Goal: Obtain resource: Obtain resource

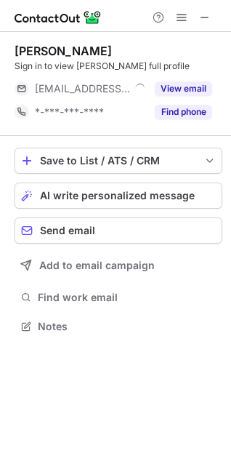
scroll to position [316, 231]
click at [198, 9] on button at bounding box center [204, 17] width 17 height 17
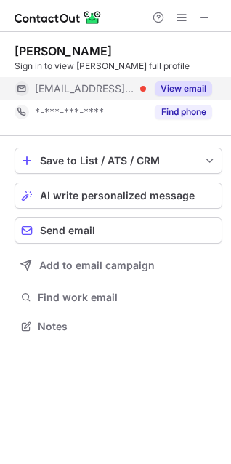
click at [194, 87] on button "View email" at bounding box center [183, 88] width 57 height 15
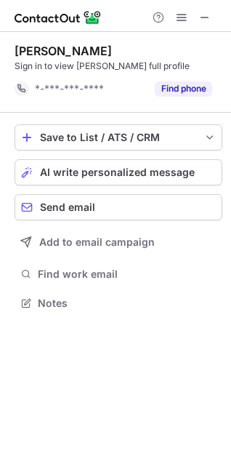
scroll to position [293, 231]
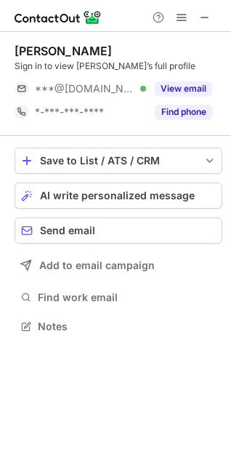
scroll to position [316, 231]
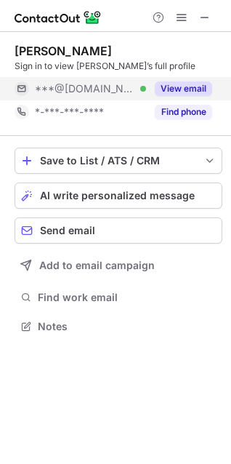
click at [190, 85] on button "View email" at bounding box center [183, 88] width 57 height 15
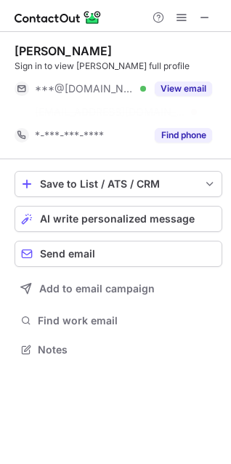
scroll to position [316, 231]
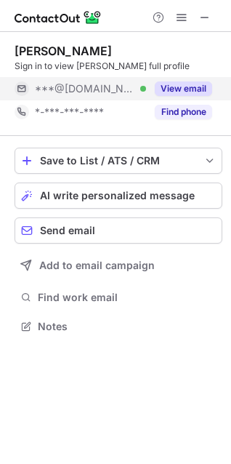
click at [189, 83] on button "View email" at bounding box center [183, 88] width 57 height 15
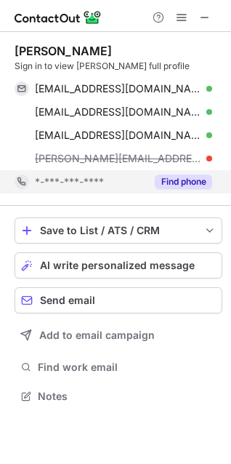
scroll to position [386, 231]
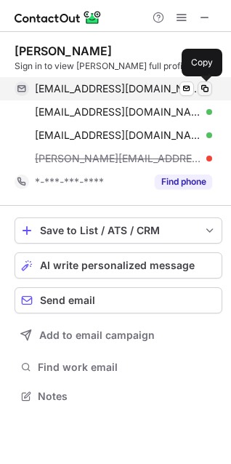
click at [208, 92] on span at bounding box center [205, 89] width 12 height 12
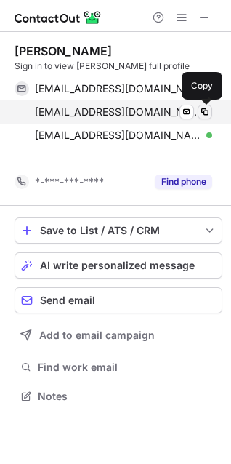
scroll to position [363, 231]
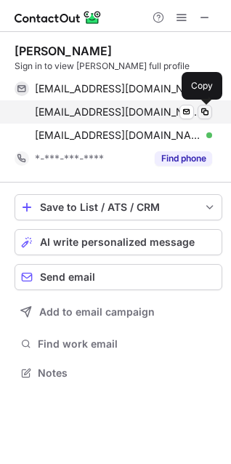
click at [206, 115] on span at bounding box center [205, 112] width 12 height 12
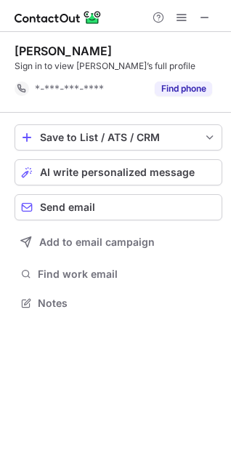
scroll to position [293, 231]
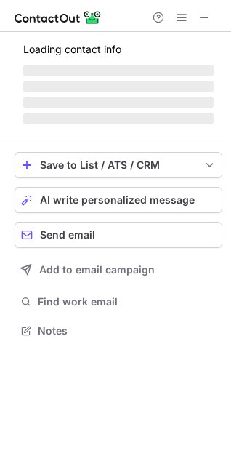
scroll to position [316, 231]
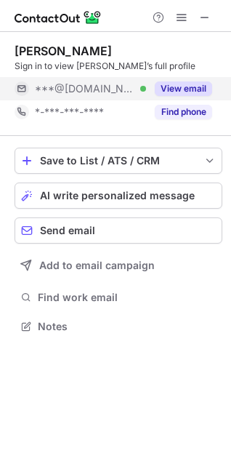
click at [177, 86] on button "View email" at bounding box center [183, 88] width 57 height 15
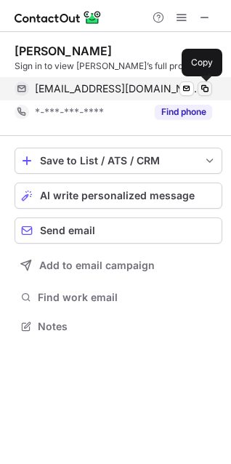
click at [205, 88] on span at bounding box center [205, 89] width 12 height 12
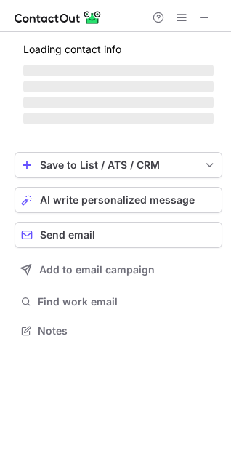
scroll to position [339, 231]
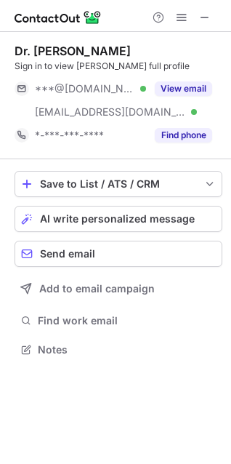
scroll to position [339, 231]
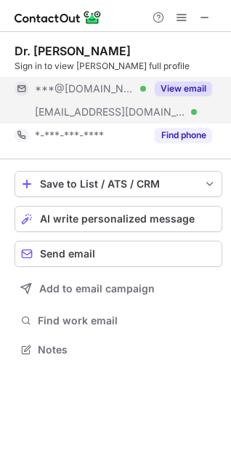
click at [180, 87] on button "View email" at bounding box center [183, 88] width 57 height 15
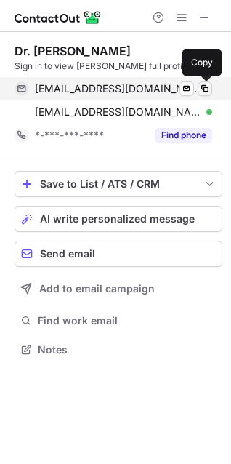
click at [205, 89] on span at bounding box center [205, 89] width 12 height 12
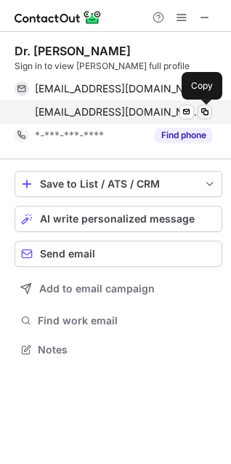
click at [204, 111] on span at bounding box center [205, 112] width 12 height 12
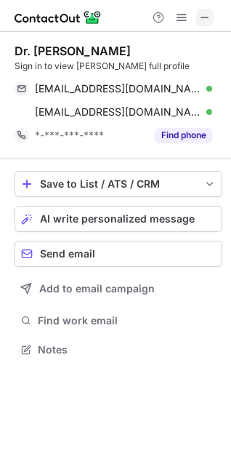
click at [202, 15] on span at bounding box center [205, 18] width 12 height 12
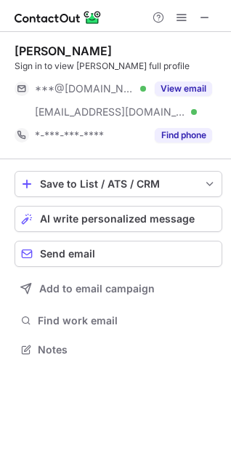
scroll to position [339, 231]
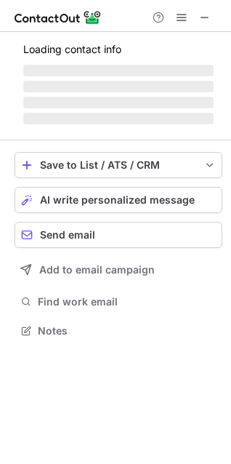
scroll to position [339, 231]
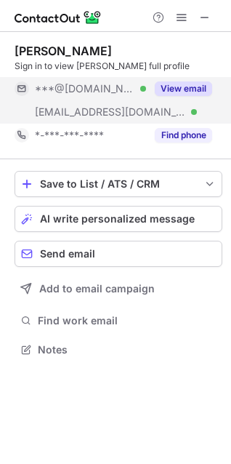
click at [188, 86] on button "View email" at bounding box center [183, 88] width 57 height 15
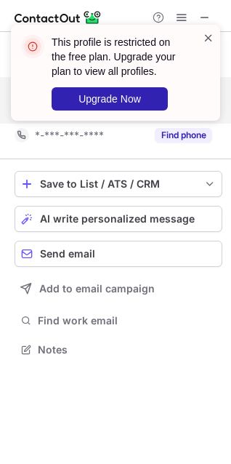
click at [207, 36] on span at bounding box center [209, 38] width 12 height 15
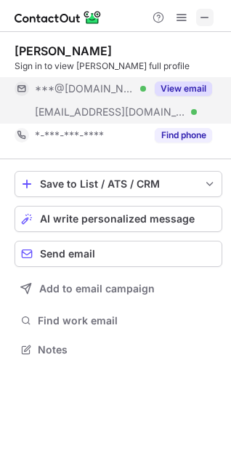
click at [208, 13] on span at bounding box center [205, 18] width 12 height 12
click at [174, 87] on button "View email" at bounding box center [183, 88] width 57 height 15
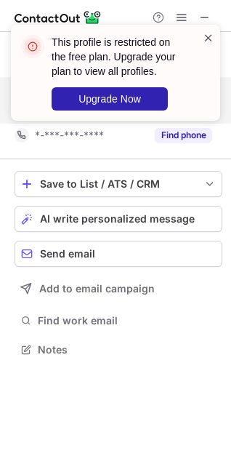
click at [207, 38] on span at bounding box center [209, 38] width 12 height 15
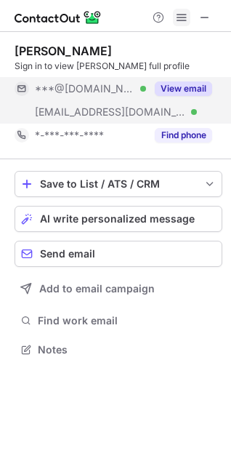
click at [182, 17] on span at bounding box center [182, 18] width 12 height 12
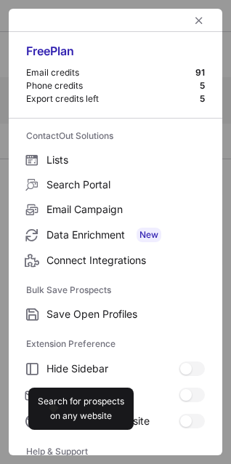
scroll to position [142, 0]
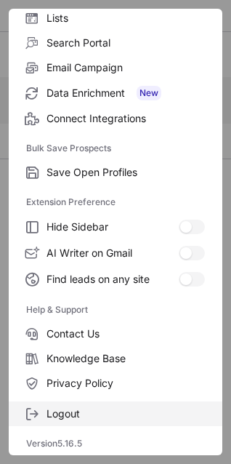
click at [86, 417] on span "Logout" at bounding box center [126, 413] width 158 height 13
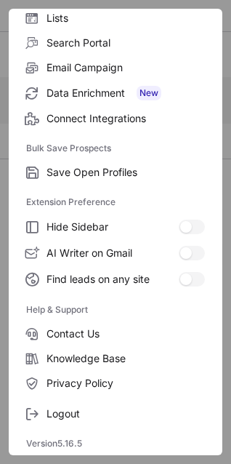
scroll to position [0, 0]
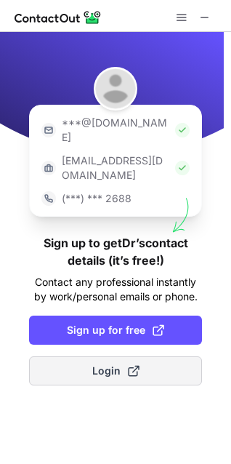
click at [102, 363] on span "Login" at bounding box center [115, 370] width 47 height 15
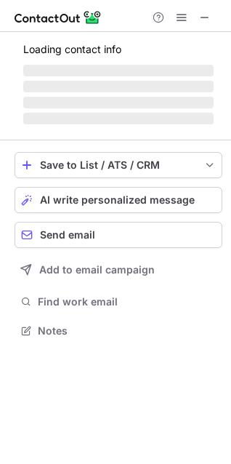
scroll to position [326, 231]
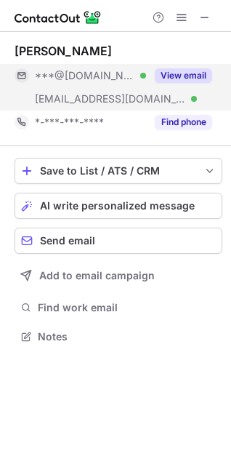
click at [188, 74] on button "View email" at bounding box center [183, 75] width 57 height 15
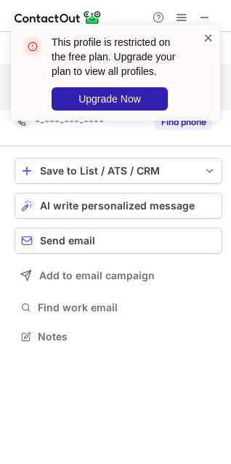
click at [206, 37] on span at bounding box center [209, 38] width 12 height 15
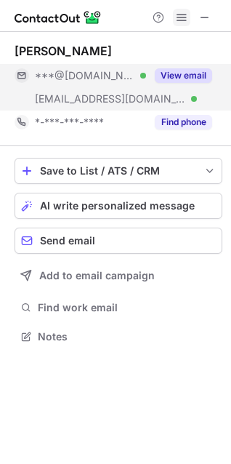
click at [184, 17] on span at bounding box center [182, 18] width 12 height 12
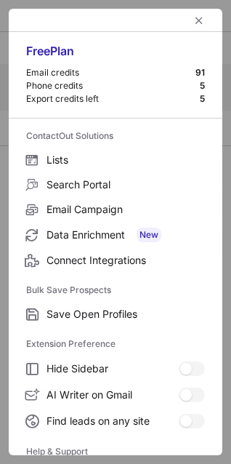
scroll to position [142, 0]
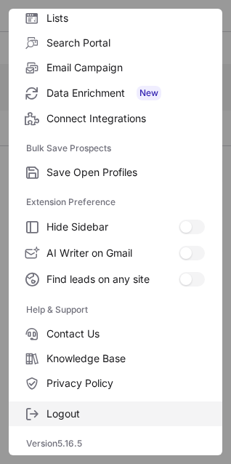
click at [70, 409] on span "Logout" at bounding box center [126, 413] width 158 height 13
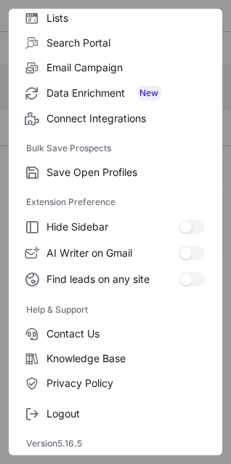
scroll to position [0, 0]
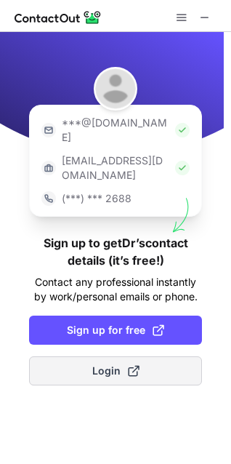
click at [88, 356] on button "Login" at bounding box center [115, 370] width 173 height 29
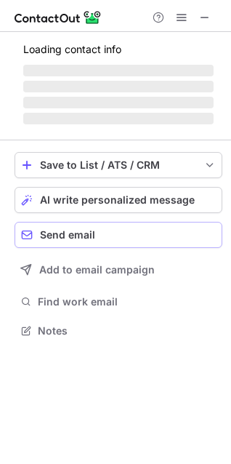
scroll to position [326, 231]
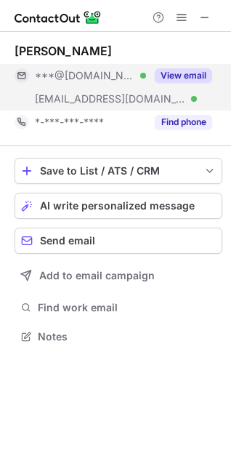
click at [177, 74] on button "View email" at bounding box center [183, 75] width 57 height 15
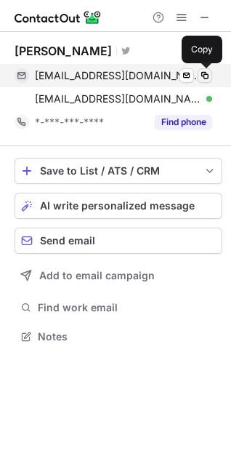
click at [203, 75] on span at bounding box center [205, 76] width 12 height 12
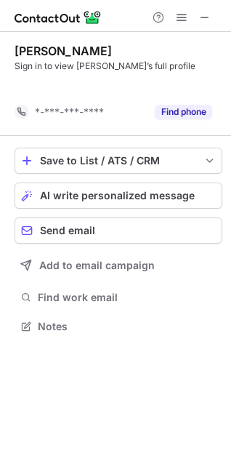
scroll to position [293, 231]
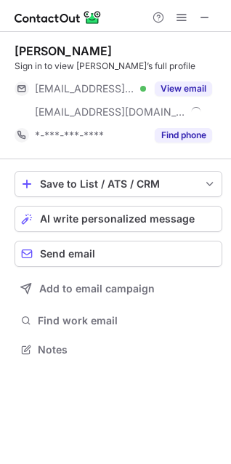
scroll to position [339, 231]
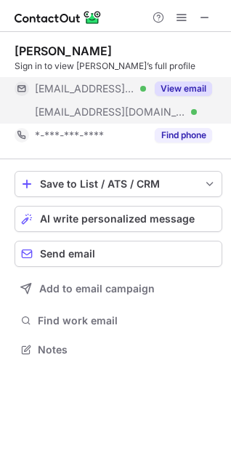
click at [191, 89] on button "View email" at bounding box center [183, 88] width 57 height 15
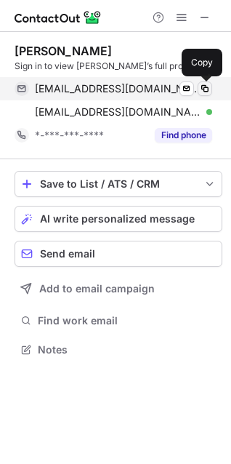
click at [205, 90] on span at bounding box center [205, 89] width 12 height 12
click at [207, 88] on span at bounding box center [205, 89] width 12 height 12
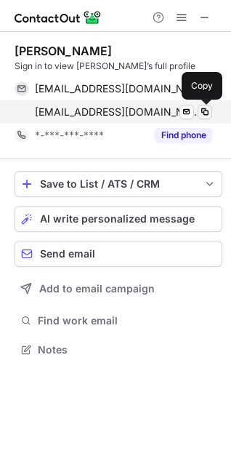
click at [206, 110] on span at bounding box center [205, 112] width 12 height 12
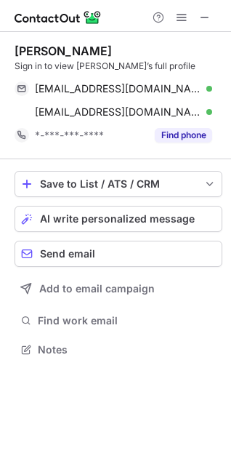
scroll to position [339, 231]
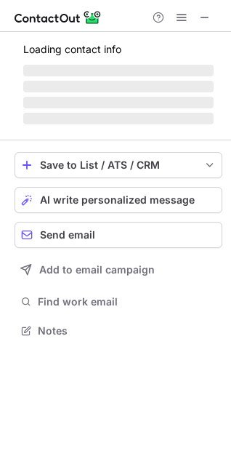
scroll to position [363, 231]
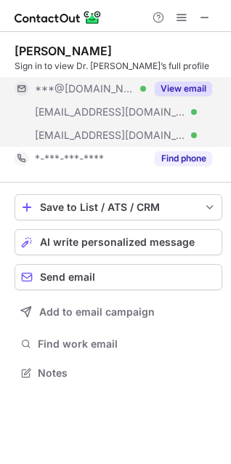
click at [190, 89] on button "View email" at bounding box center [183, 88] width 57 height 15
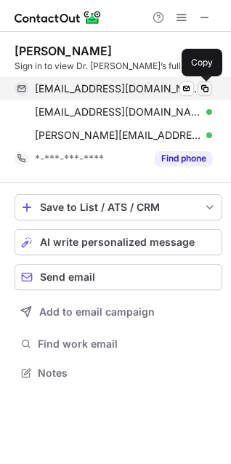
click at [206, 86] on span at bounding box center [205, 89] width 12 height 12
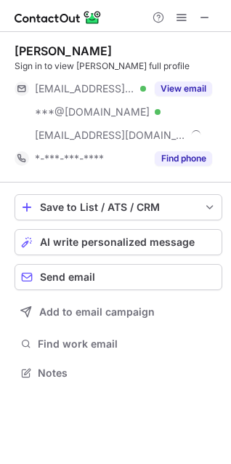
scroll to position [363, 231]
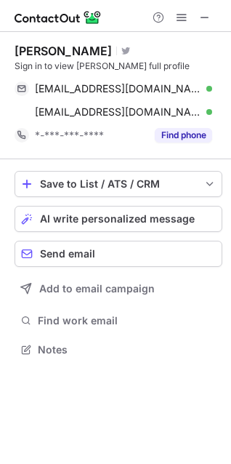
scroll to position [339, 231]
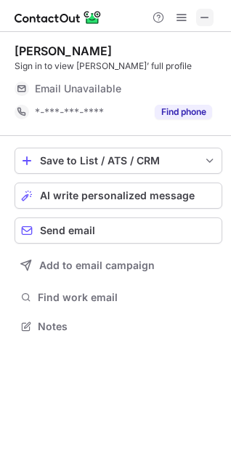
scroll to position [316, 231]
click at [204, 22] on span at bounding box center [205, 18] width 12 height 12
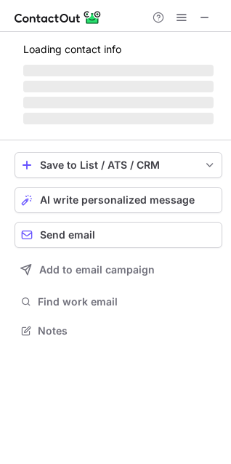
scroll to position [321, 231]
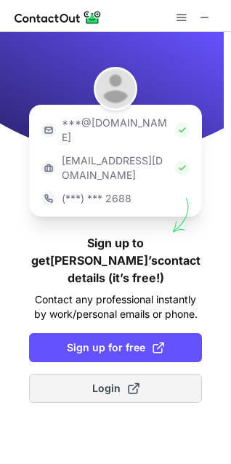
click at [119, 381] on span "Login" at bounding box center [115, 388] width 47 height 15
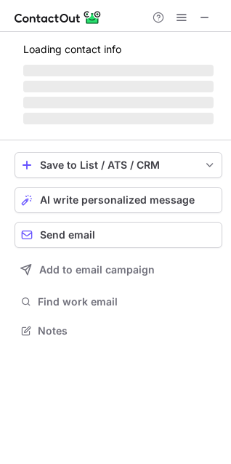
scroll to position [326, 231]
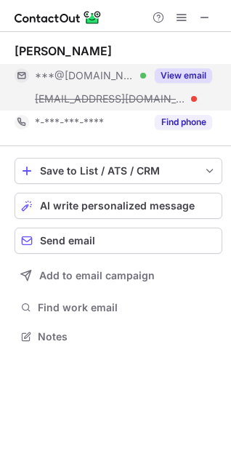
click at [179, 70] on button "View email" at bounding box center [183, 75] width 57 height 15
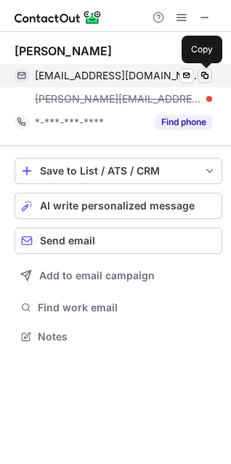
click at [206, 71] on span at bounding box center [205, 76] width 12 height 12
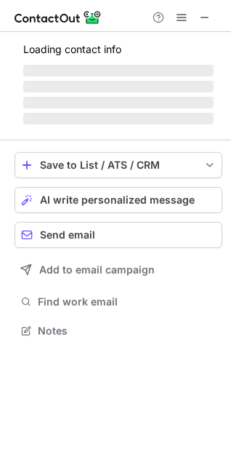
scroll to position [339, 231]
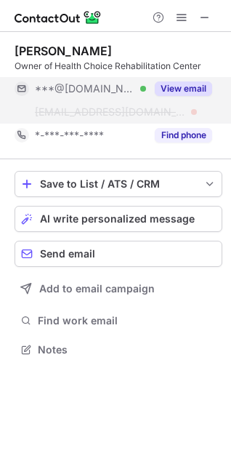
click at [177, 79] on div "View email" at bounding box center [179, 88] width 66 height 23
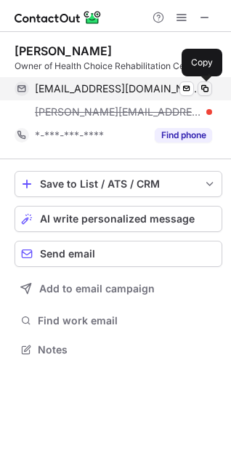
click at [206, 86] on span at bounding box center [205, 89] width 12 height 12
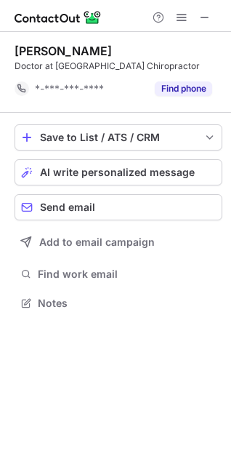
scroll to position [293, 231]
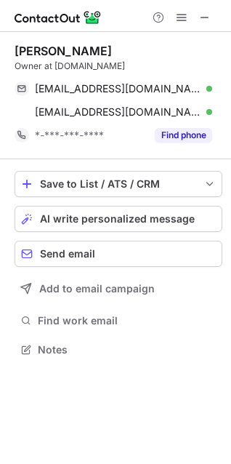
scroll to position [339, 231]
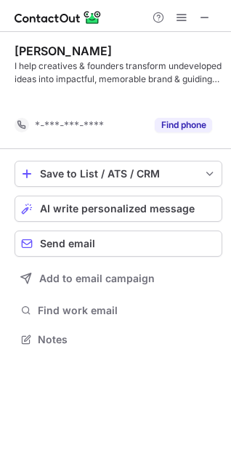
scroll to position [306, 231]
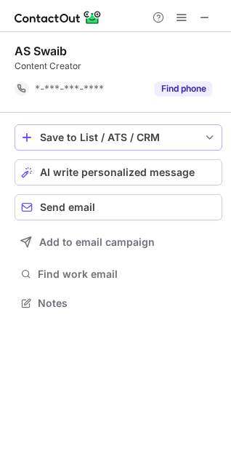
scroll to position [293, 231]
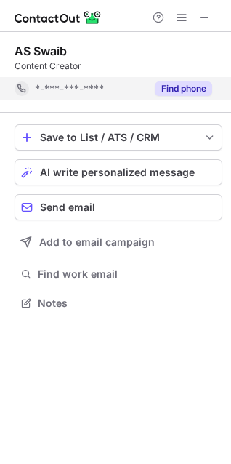
click at [176, 87] on button "Find phone" at bounding box center [183, 88] width 57 height 15
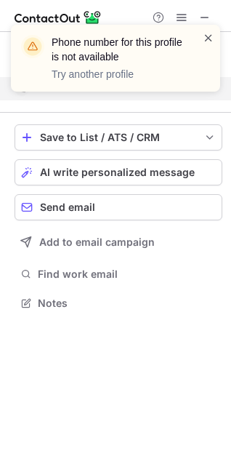
click at [206, 41] on span at bounding box center [209, 38] width 12 height 15
